Goal: Task Accomplishment & Management: Complete application form

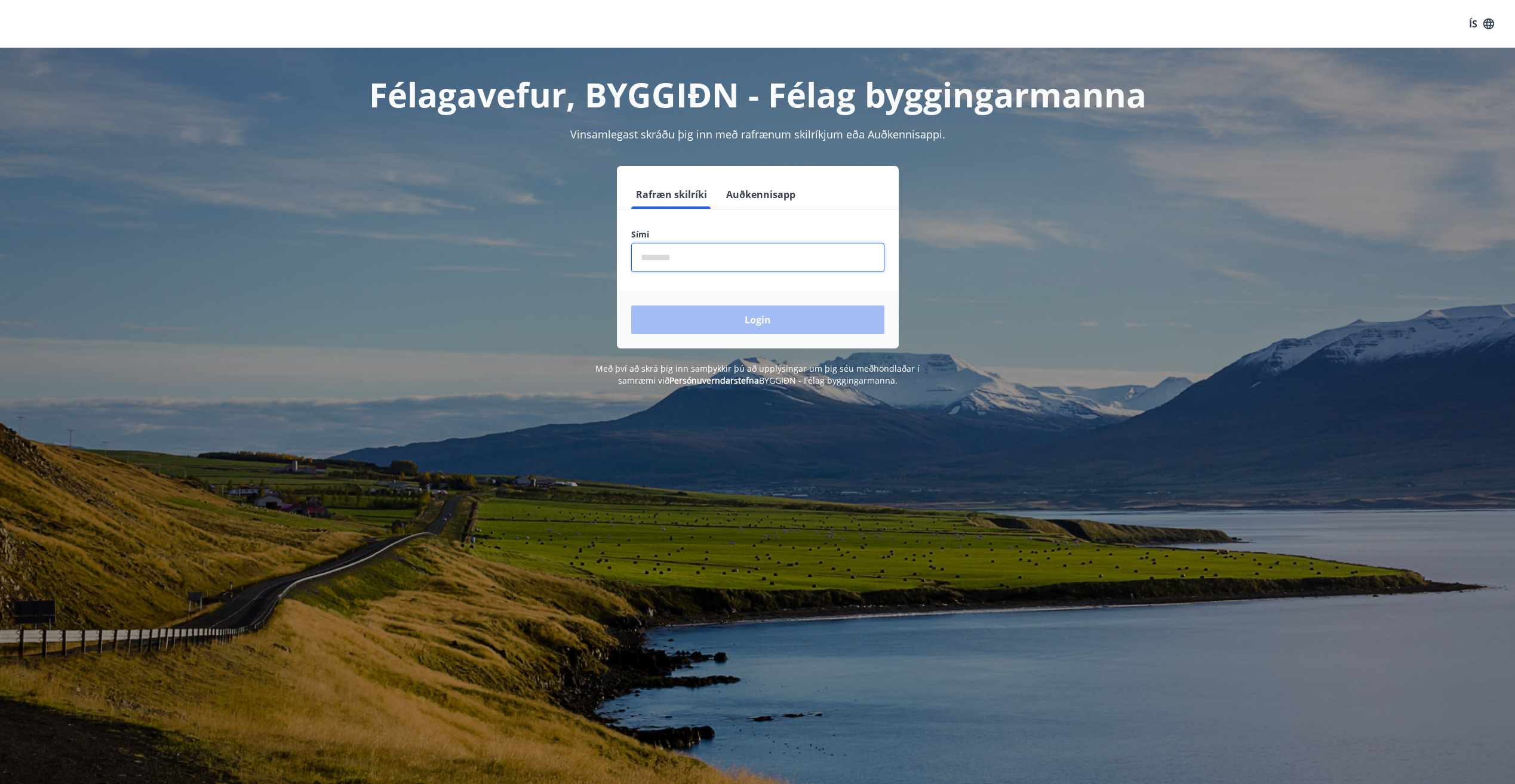
click at [833, 261] on input "phone" at bounding box center [758, 257] width 253 height 29
type input "********"
click at [861, 323] on button "Login" at bounding box center [758, 319] width 253 height 29
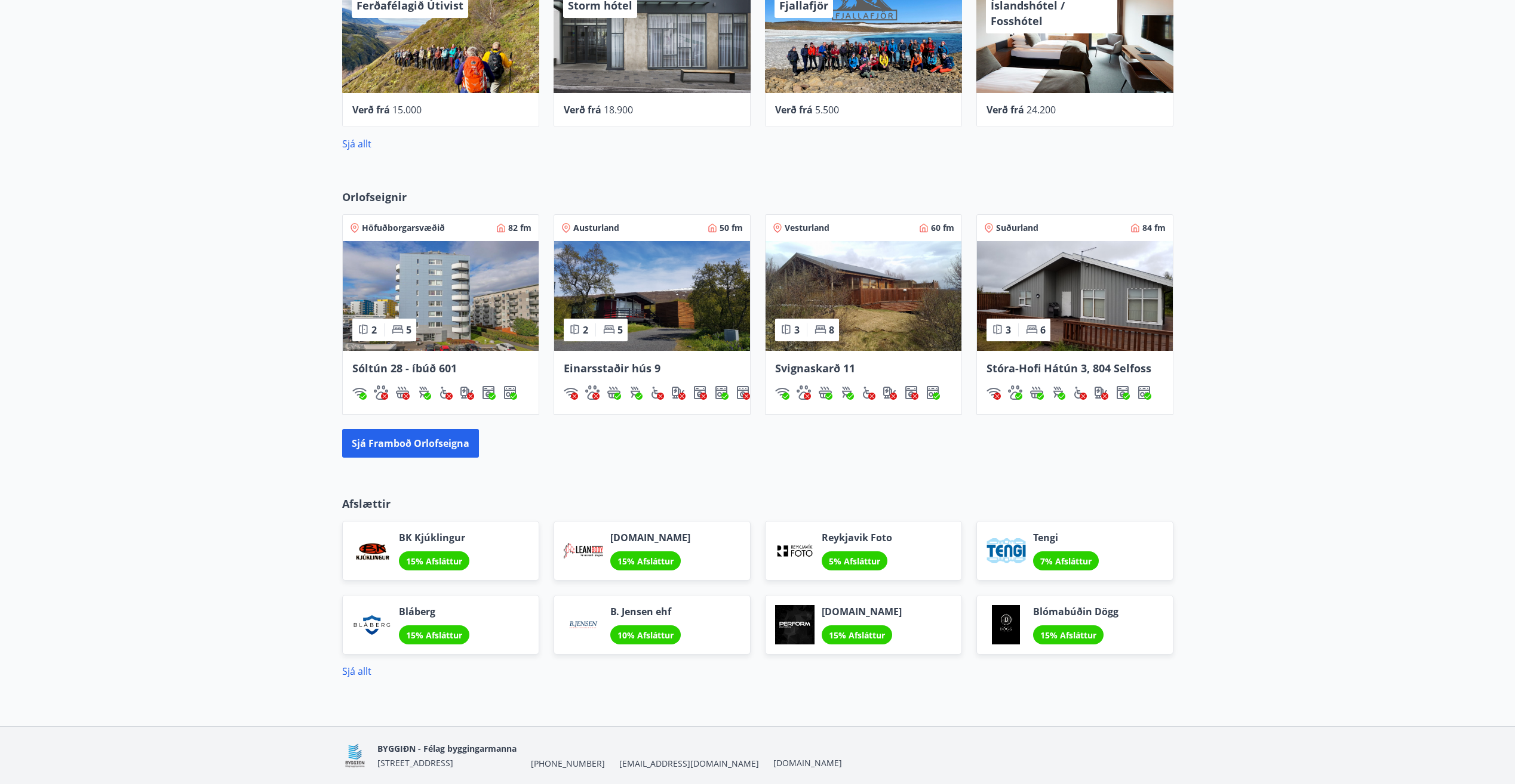
scroll to position [659, 0]
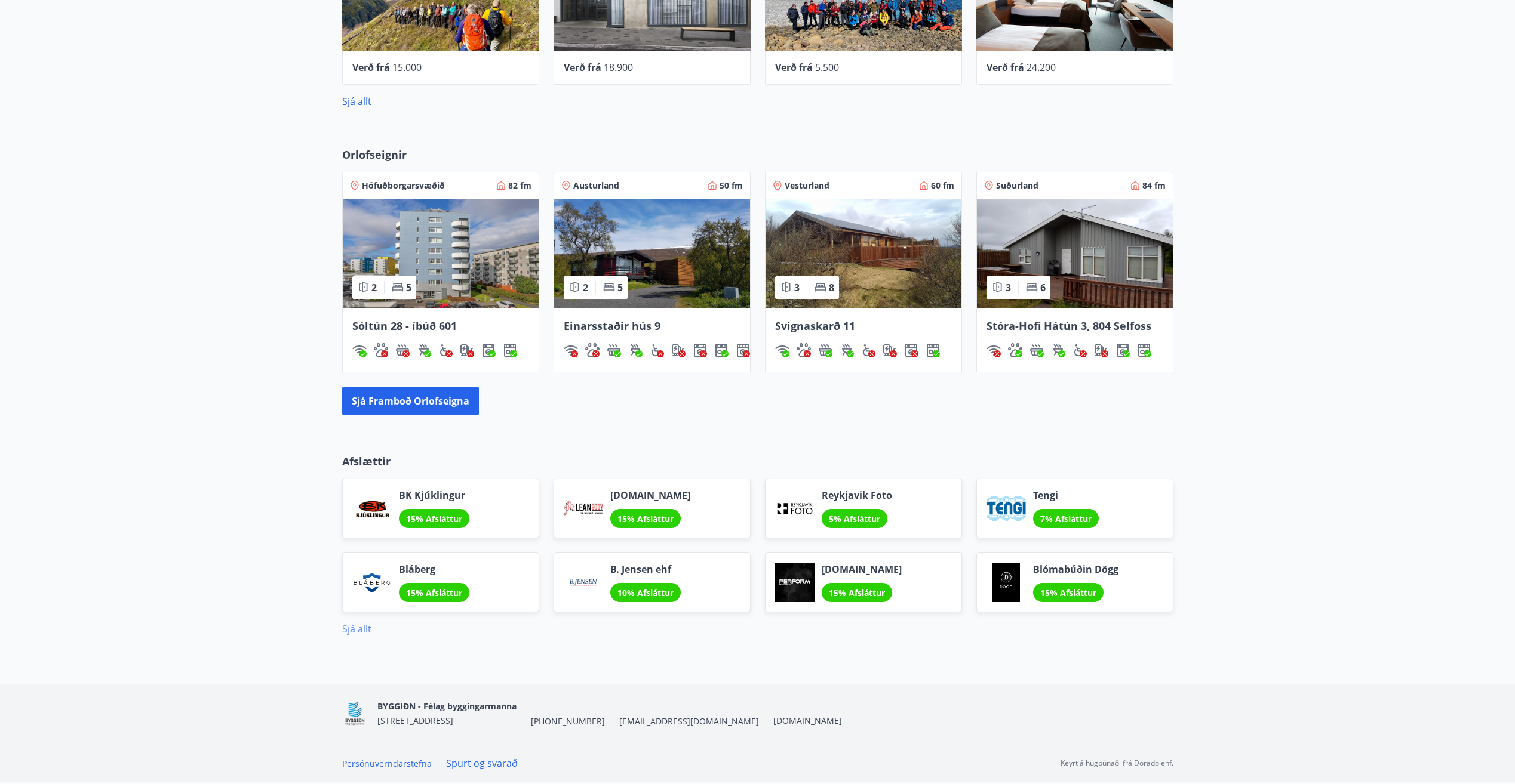
click at [354, 631] on link "Sjá allt" at bounding box center [357, 628] width 29 height 13
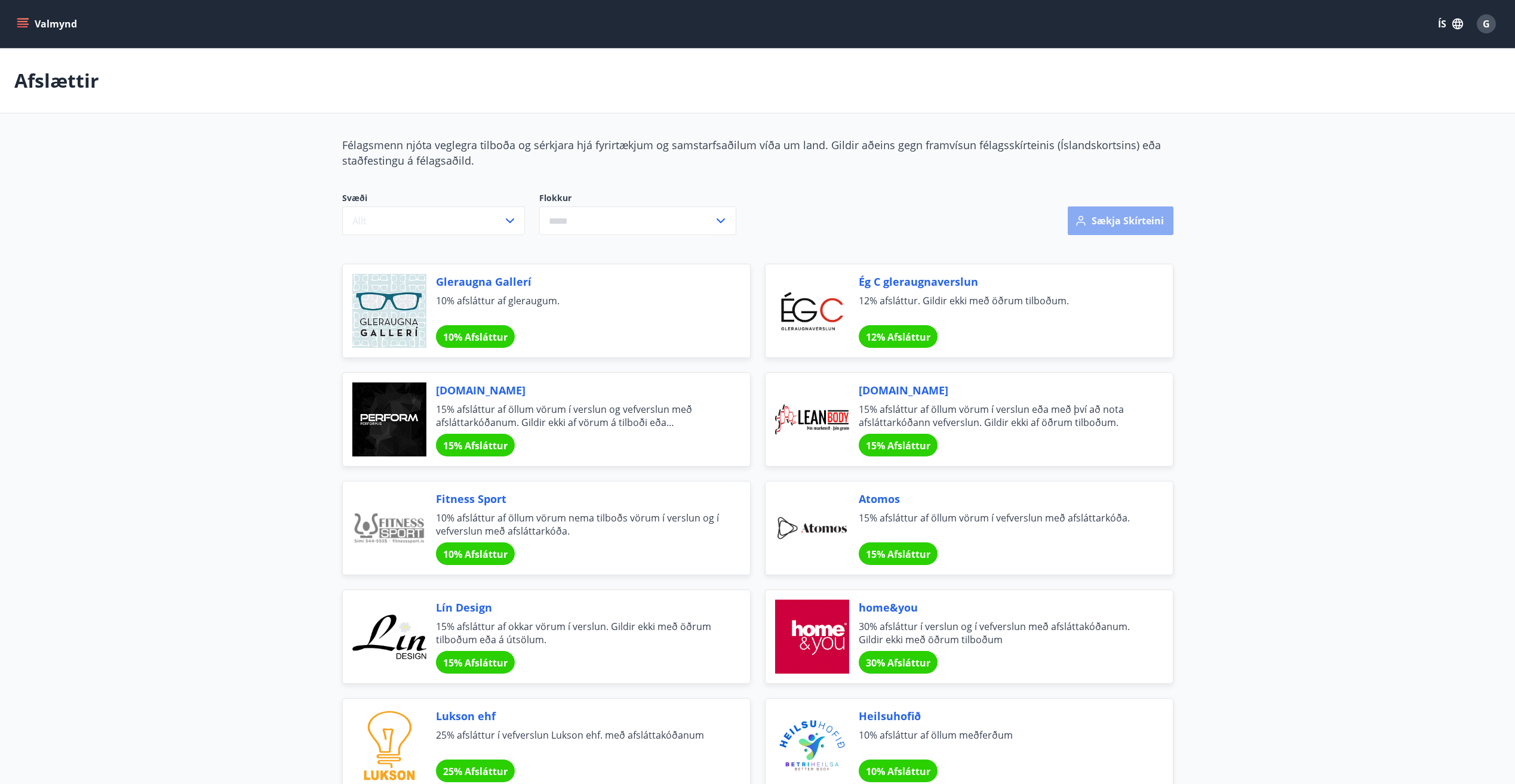
click at [1117, 226] on button "Sækja skírteini" at bounding box center [1121, 221] width 105 height 29
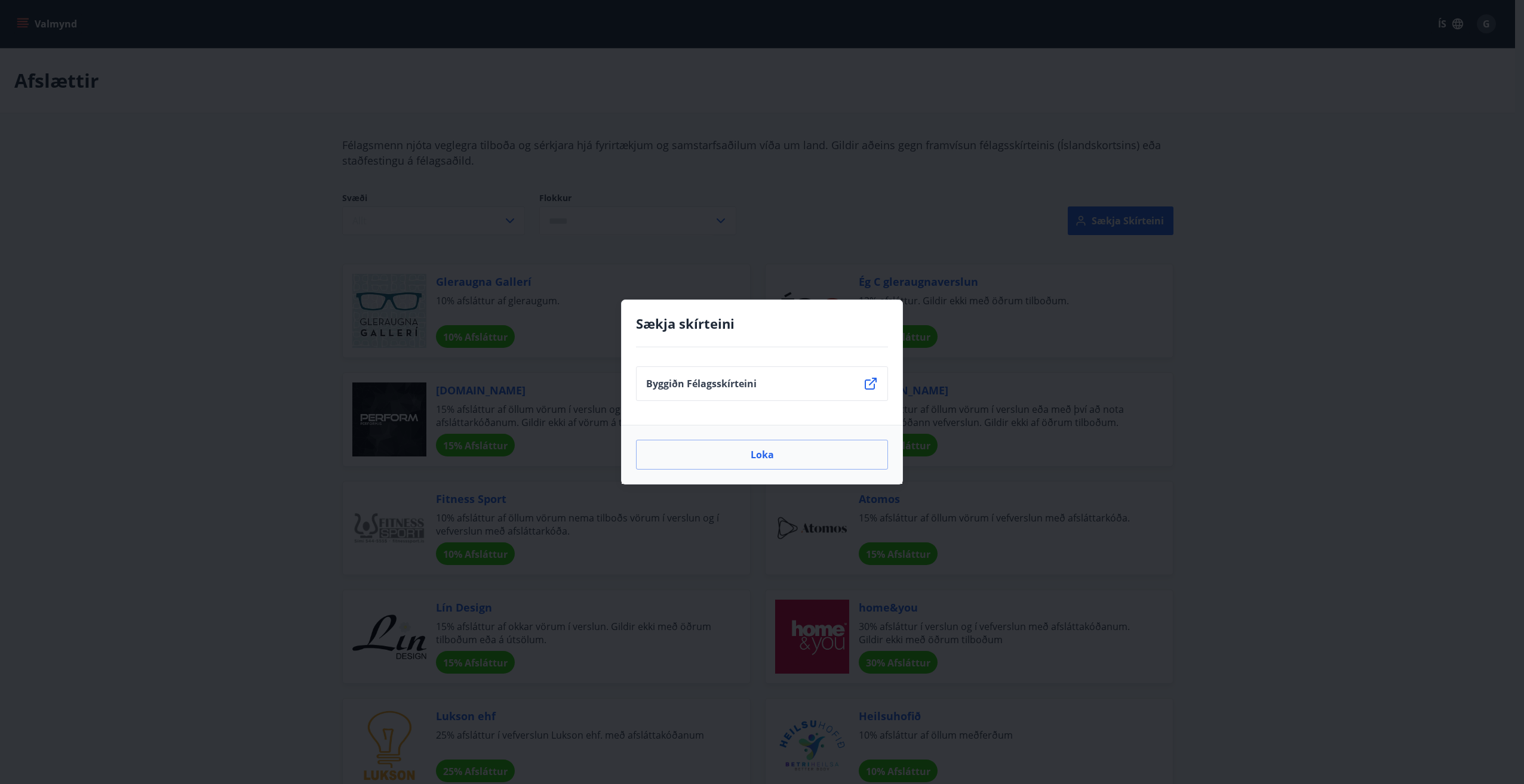
click at [811, 394] on li "Byggiðn Félagsskírteini" at bounding box center [762, 384] width 252 height 34
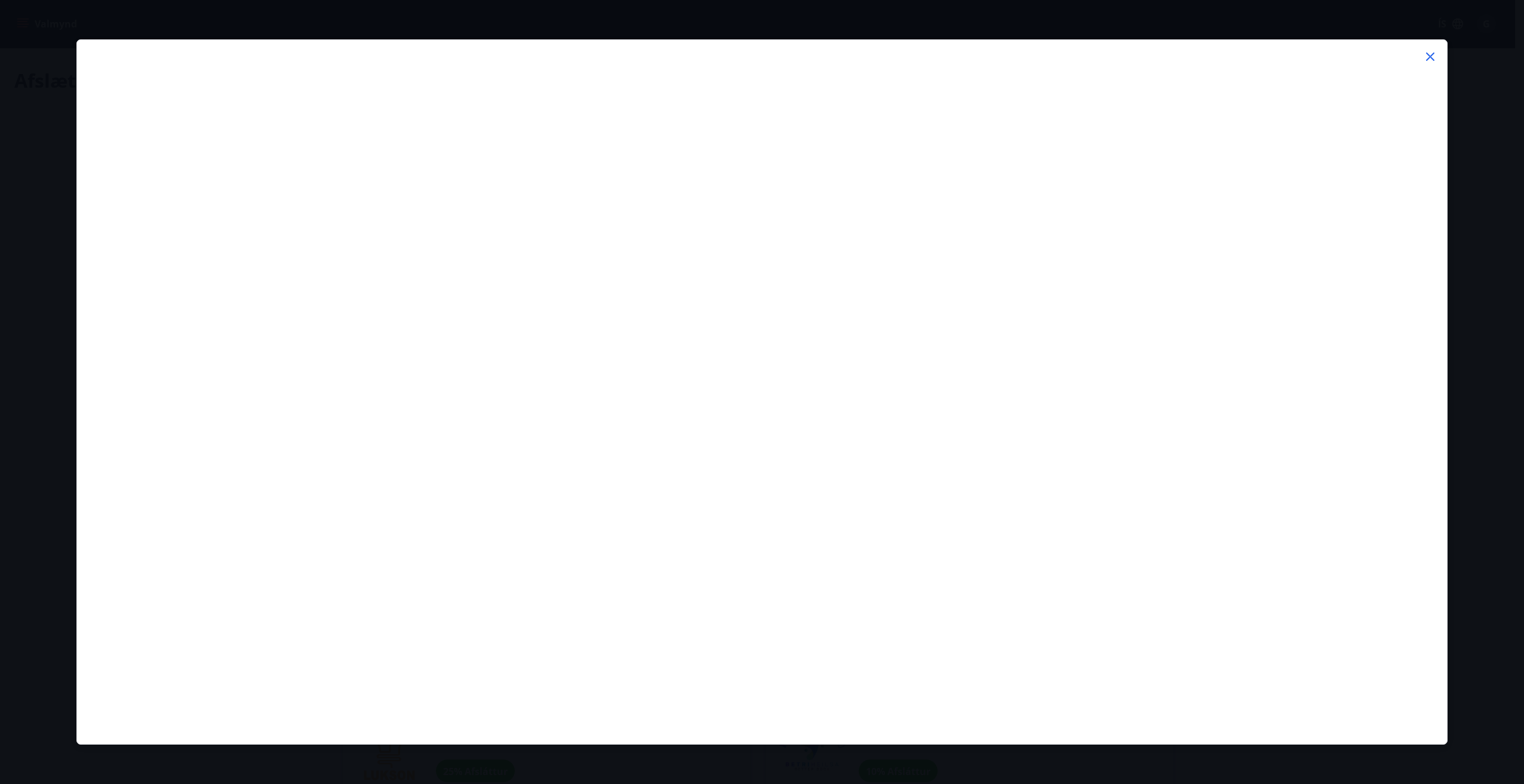
click at [1431, 57] on icon at bounding box center [1430, 57] width 9 height 9
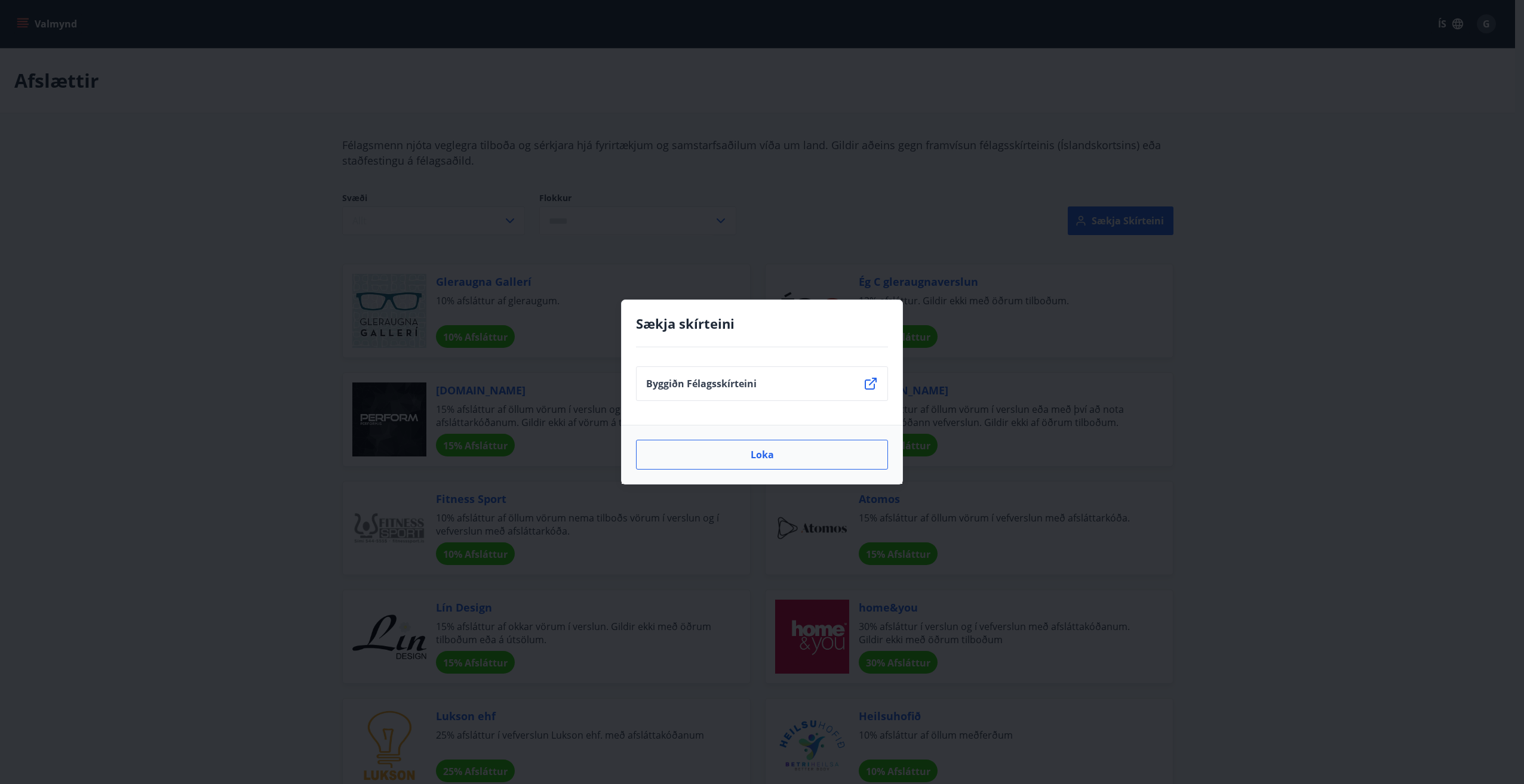
click at [821, 457] on button "Loka" at bounding box center [762, 455] width 252 height 30
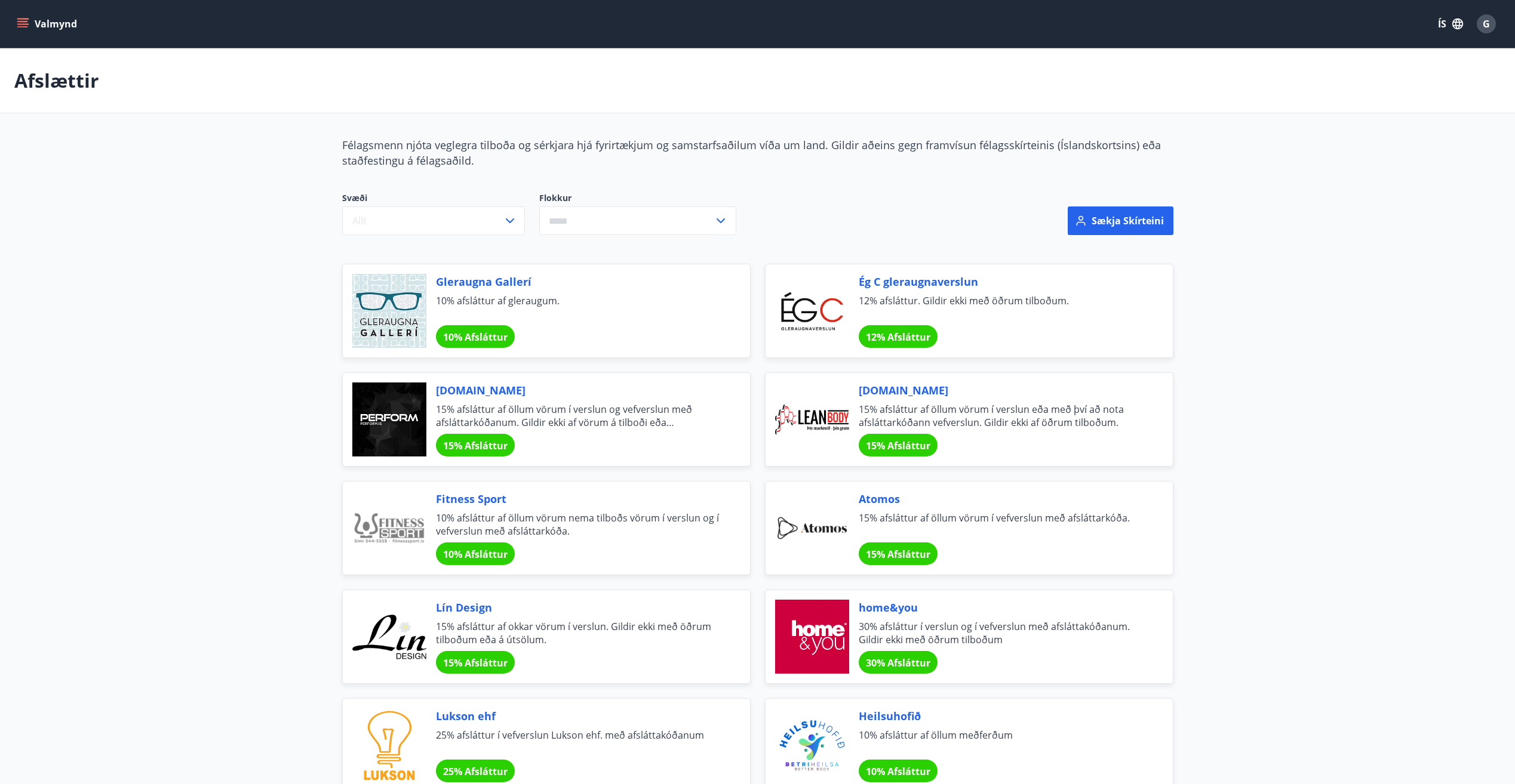
click at [25, 20] on icon "menu" at bounding box center [22, 23] width 12 height 12
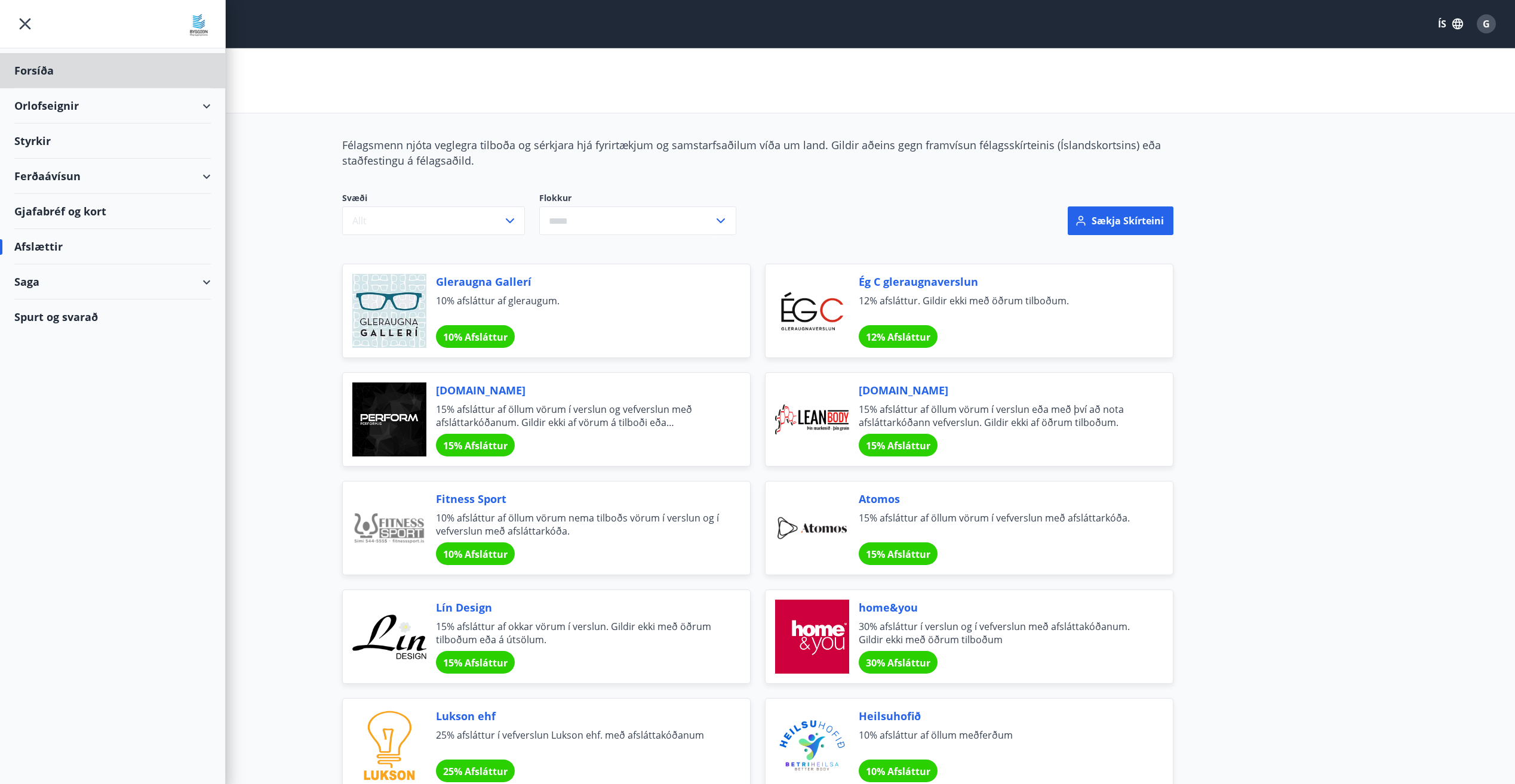
click at [47, 88] on div "Styrkir" at bounding box center [112, 70] width 196 height 35
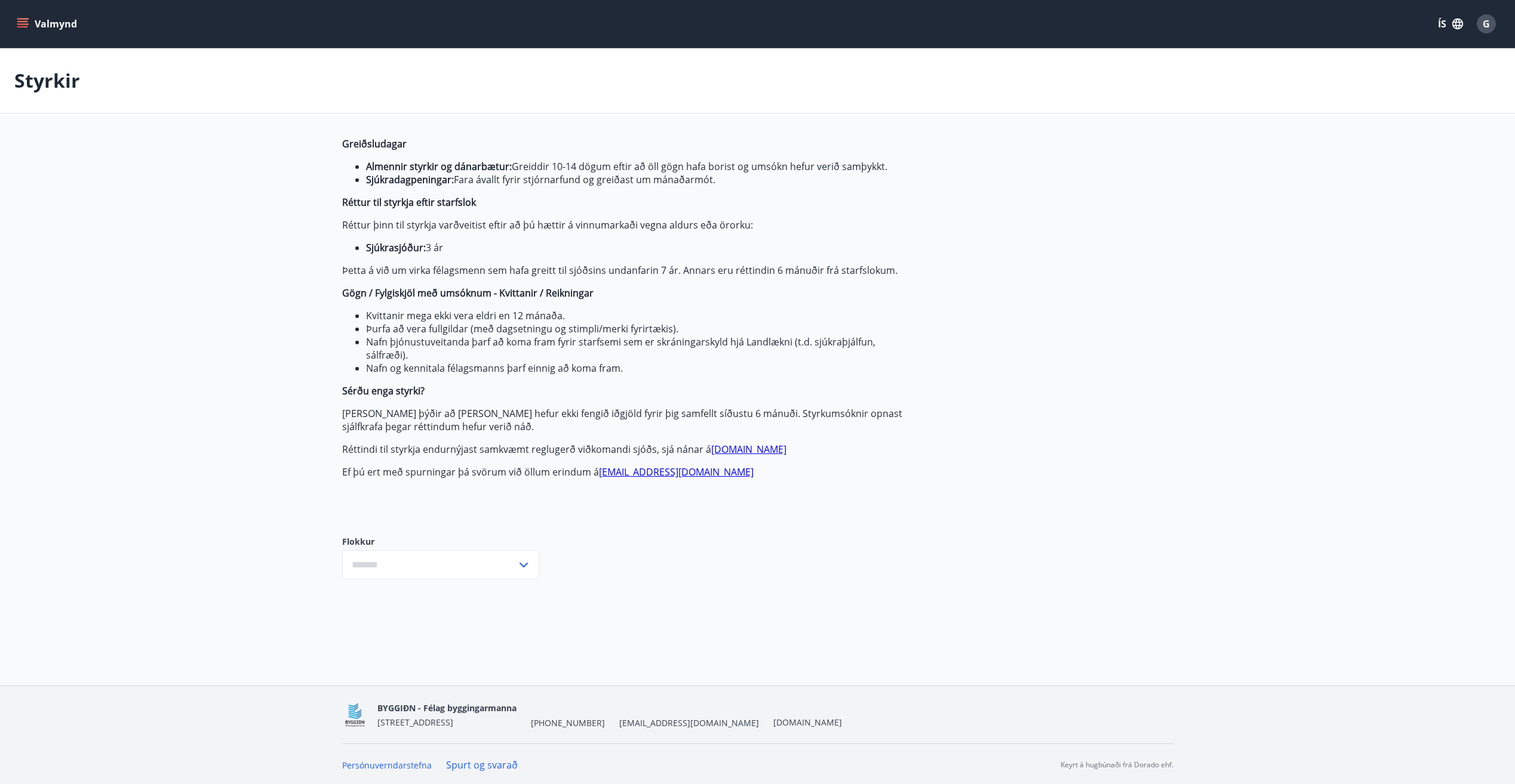
type input "***"
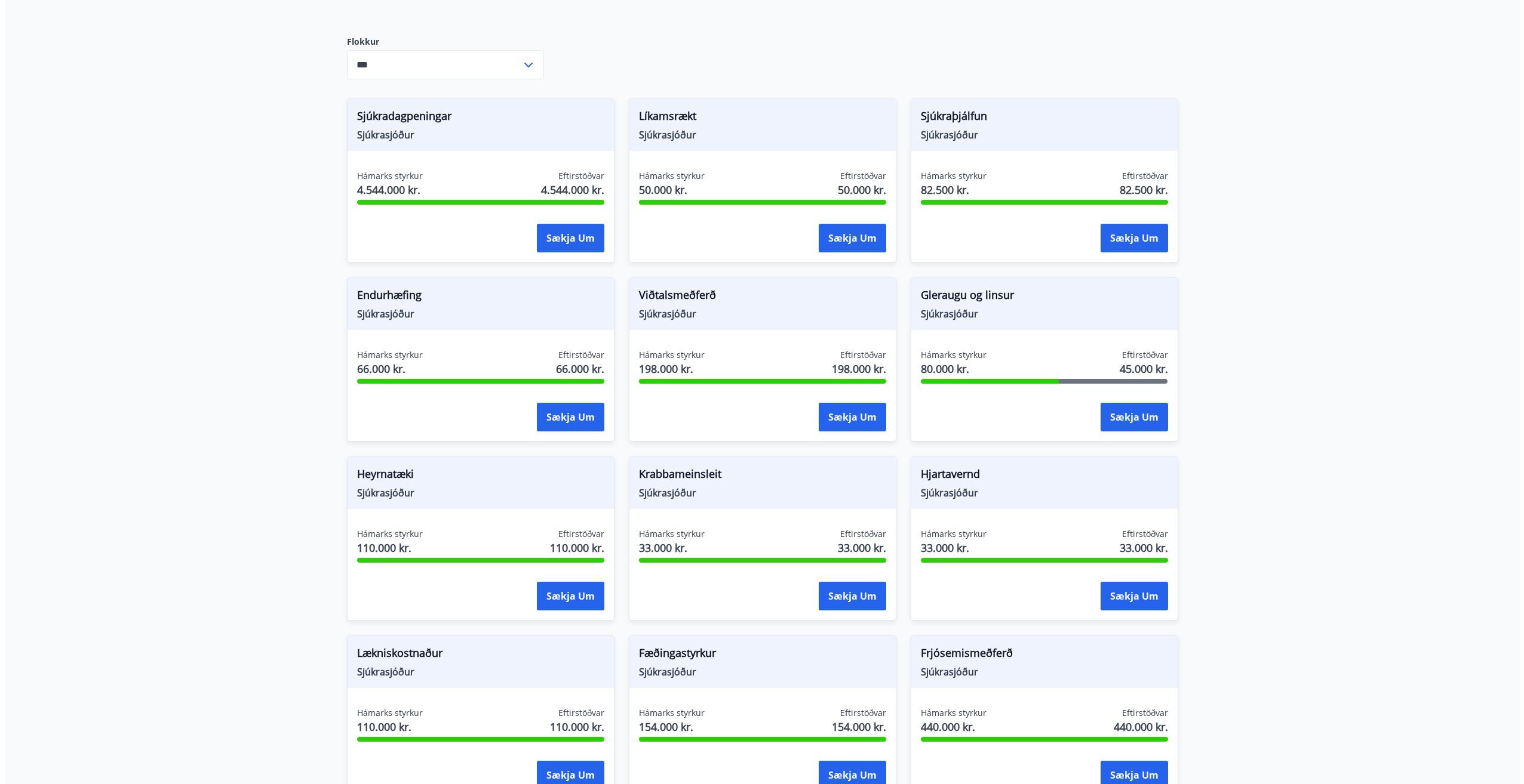
scroll to position [511, 0]
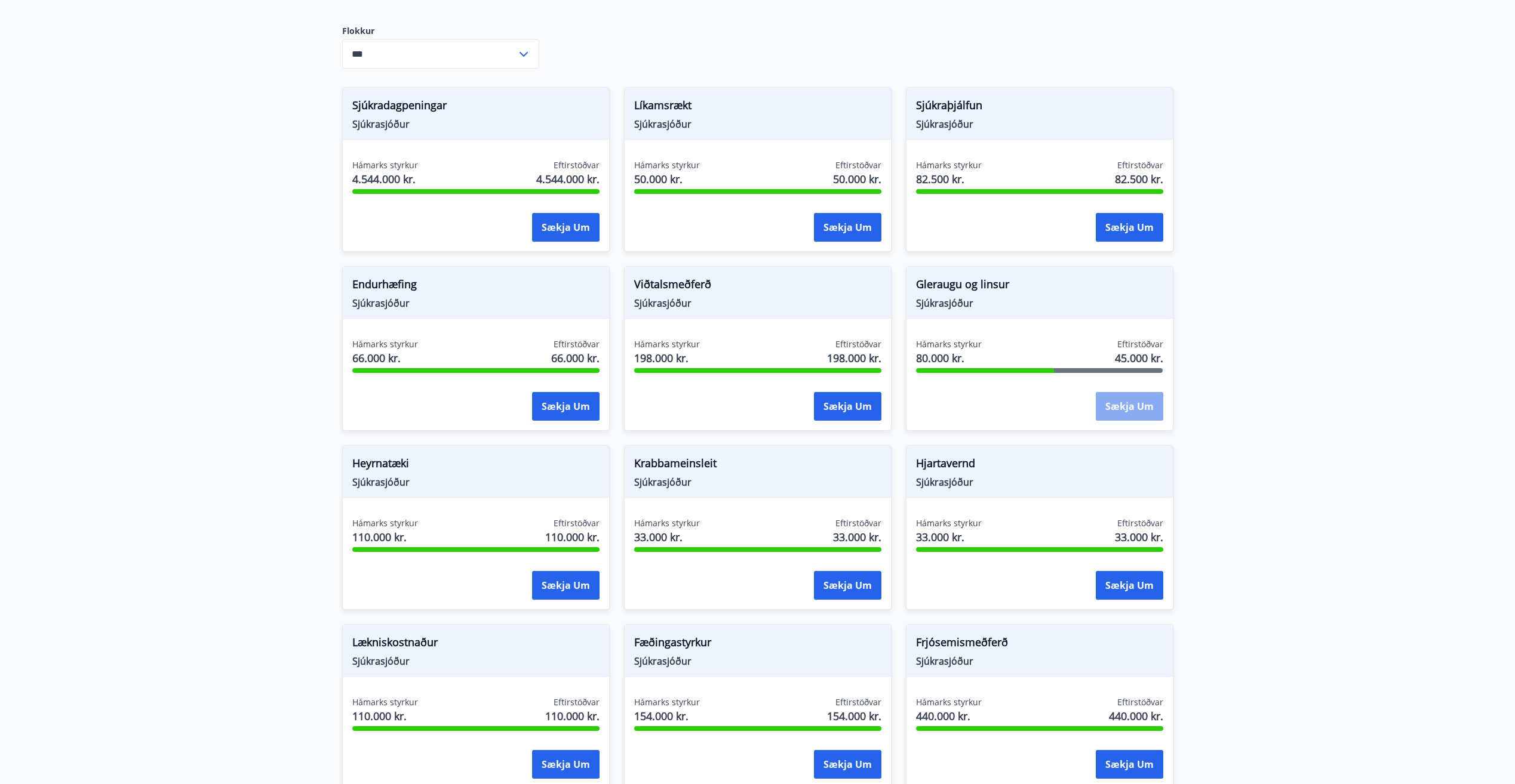
click at [1132, 407] on button "Sækja um" at bounding box center [1130, 406] width 67 height 29
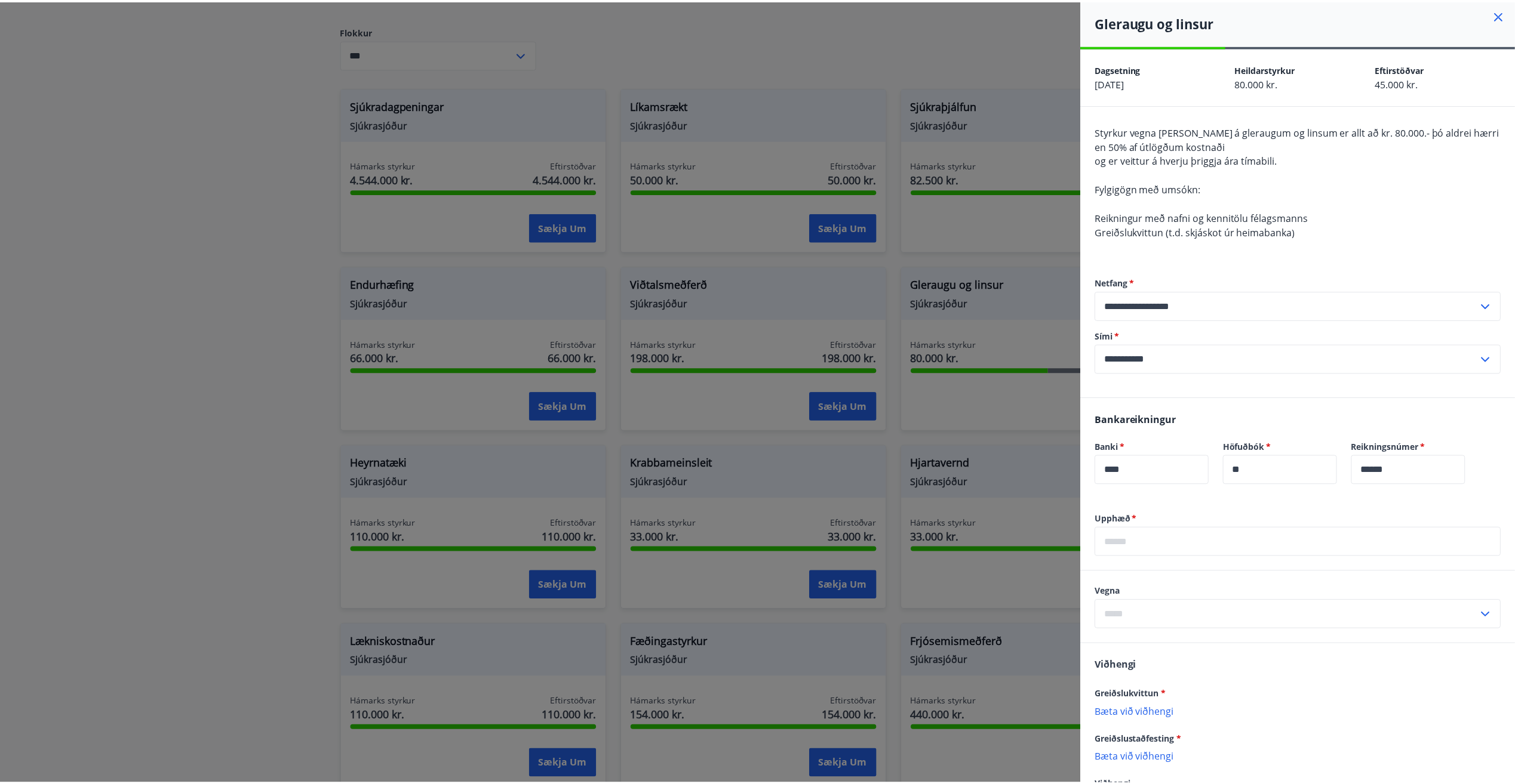
scroll to position [0, 0]
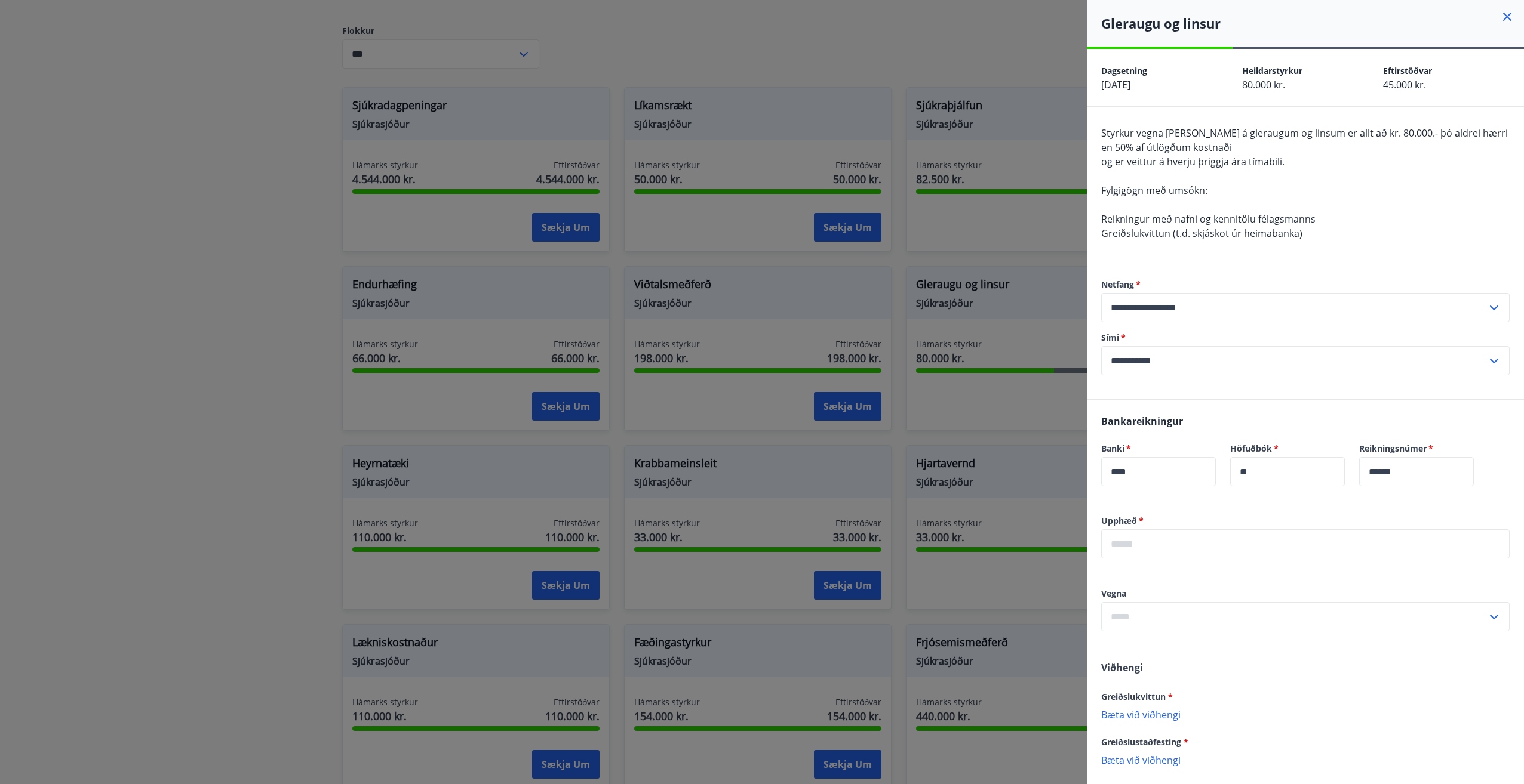
click at [1500, 19] on icon at bounding box center [1507, 17] width 14 height 14
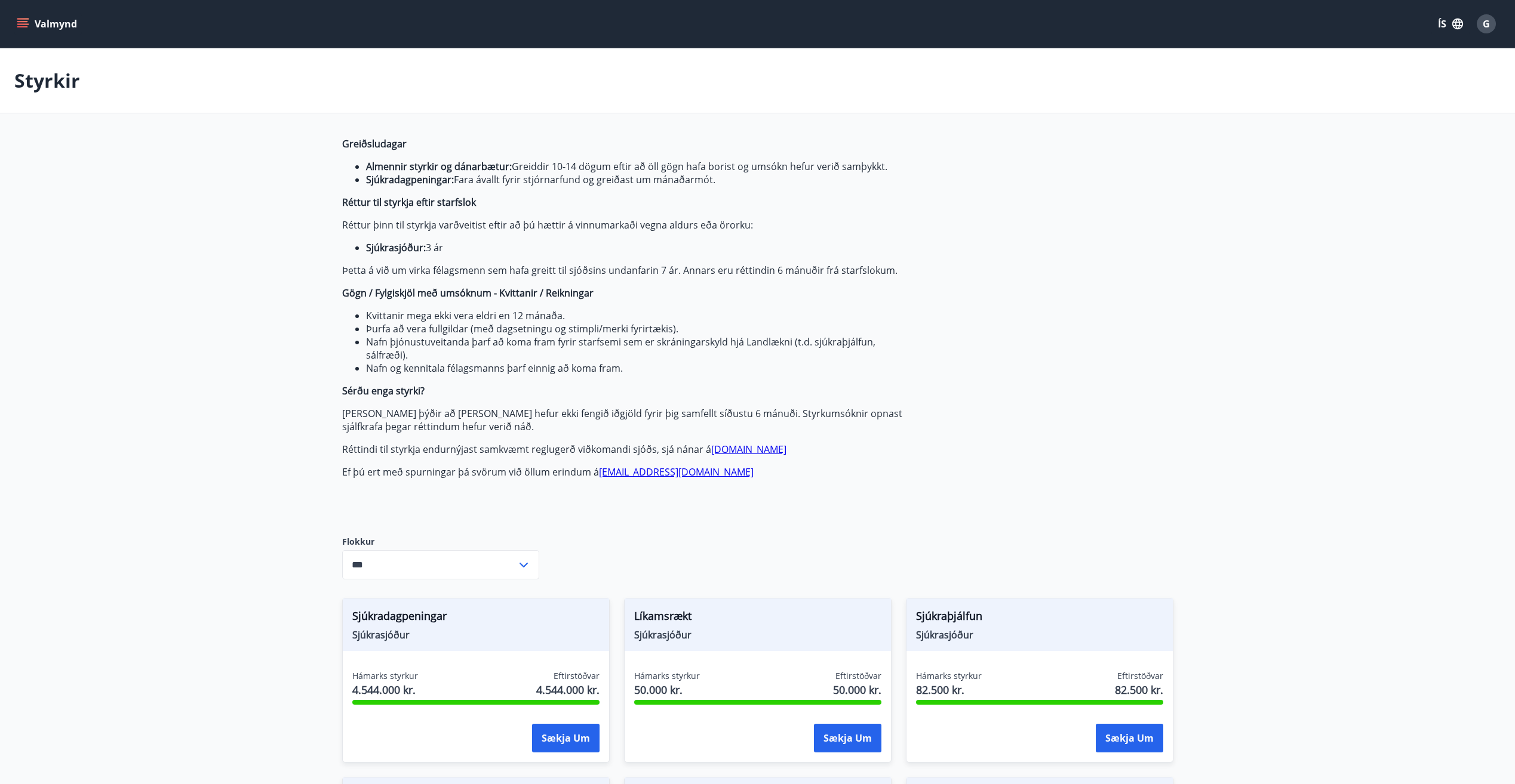
click at [1487, 28] on span "G" at bounding box center [1486, 23] width 7 height 13
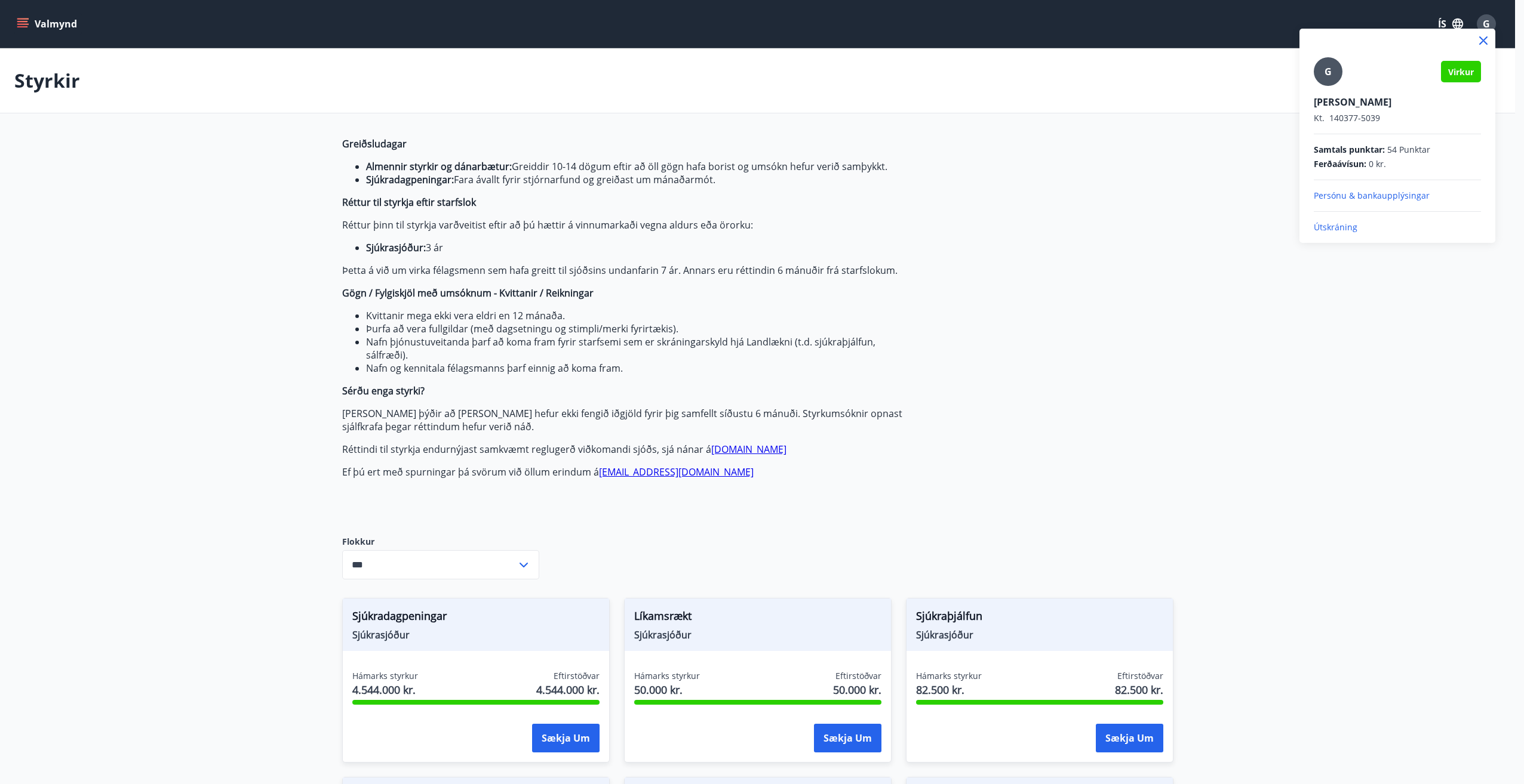
click at [1347, 229] on p "Útskráning" at bounding box center [1397, 227] width 167 height 12
